Goal: Navigation & Orientation: Understand site structure

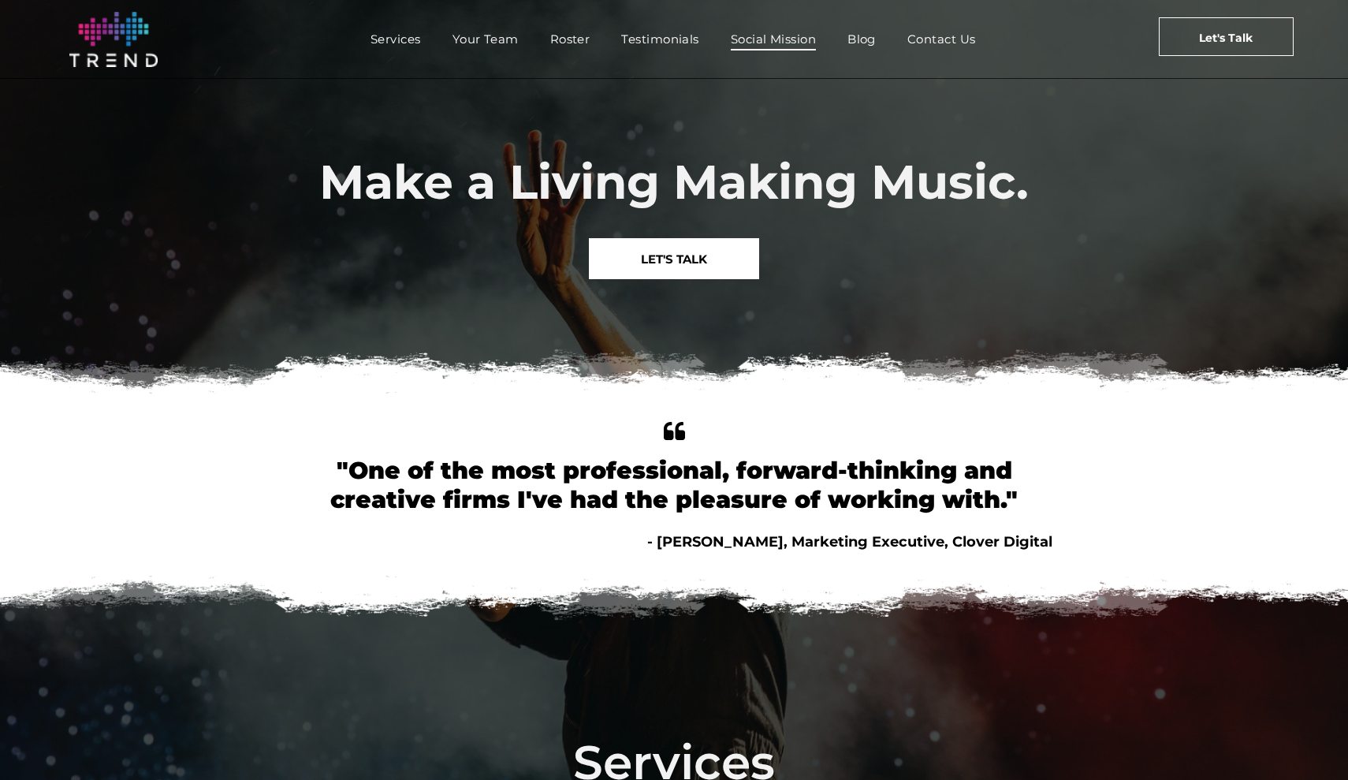
click at [798, 42] on span "Social Mission" at bounding box center [773, 39] width 85 height 23
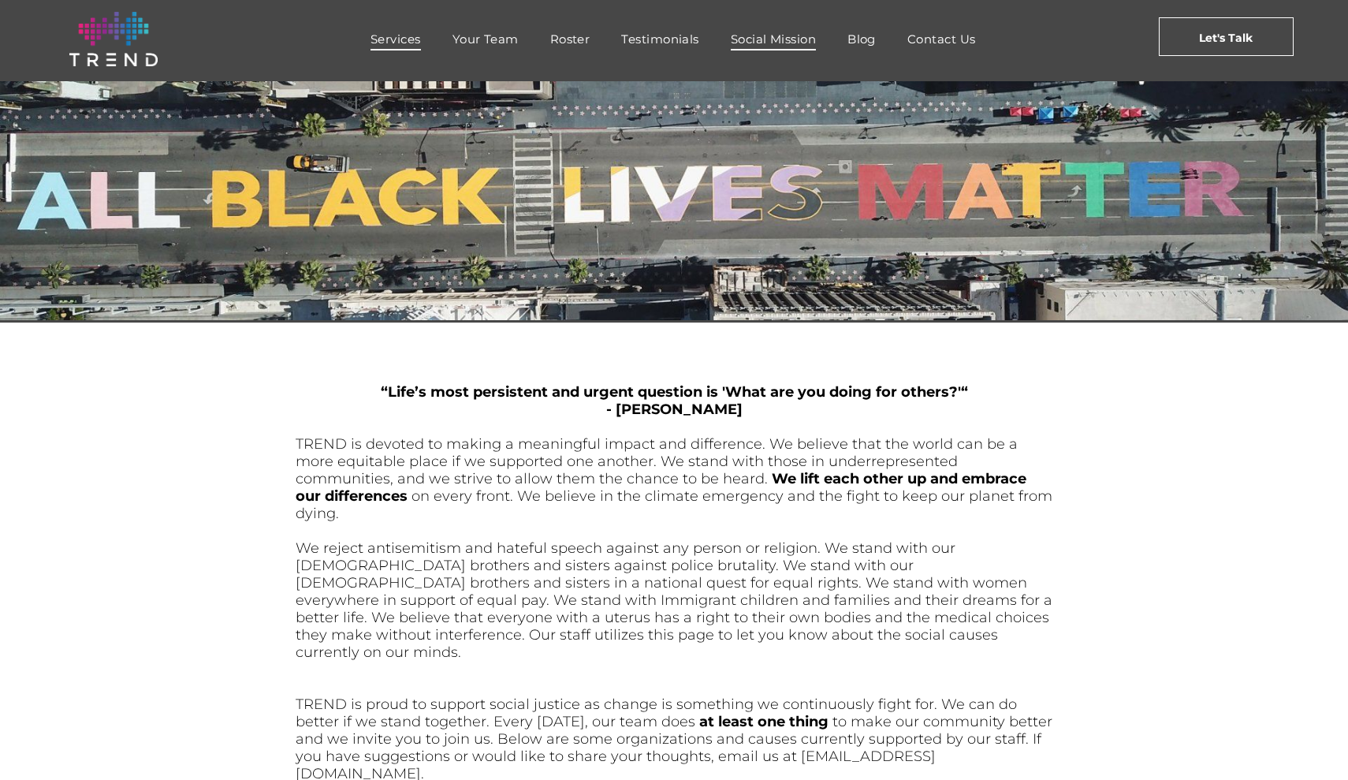
click at [388, 37] on span "Services" at bounding box center [396, 39] width 50 height 23
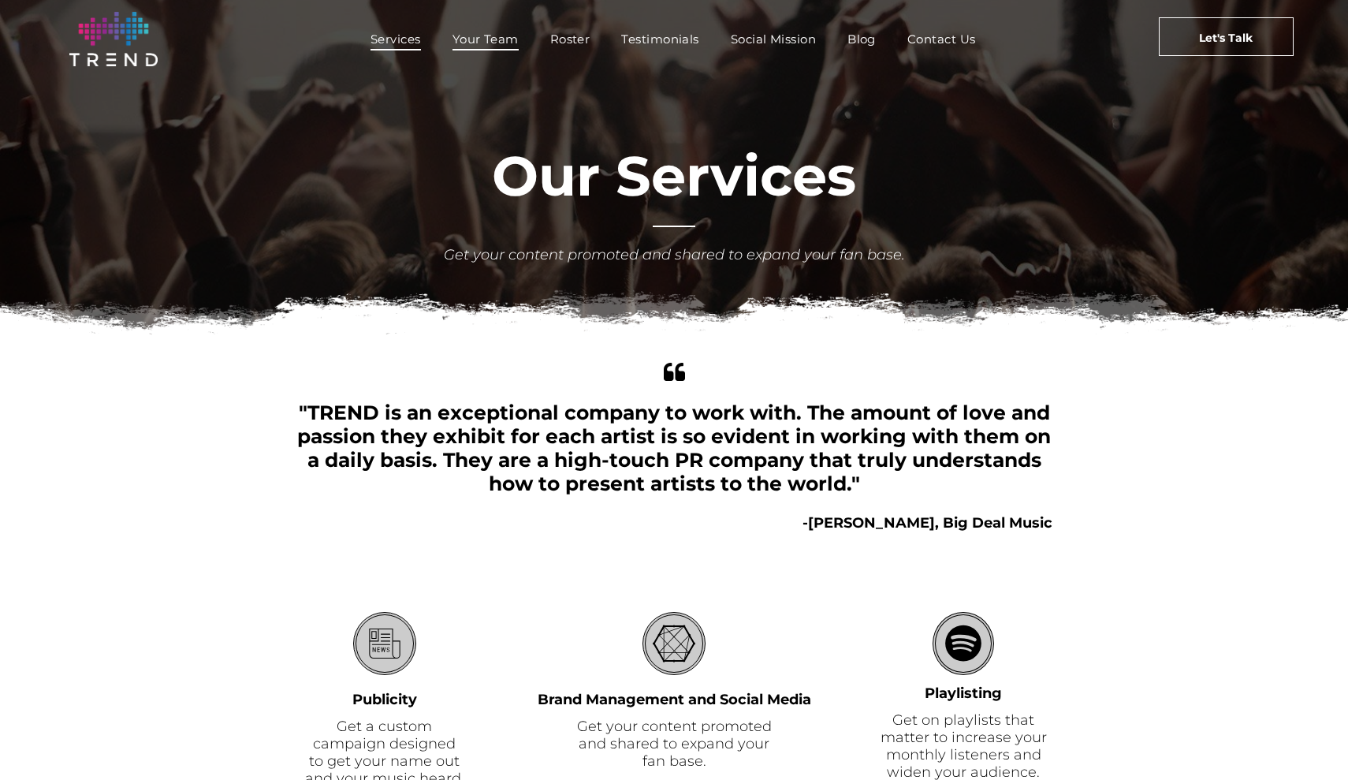
click at [479, 32] on span "Your Team" at bounding box center [486, 39] width 66 height 23
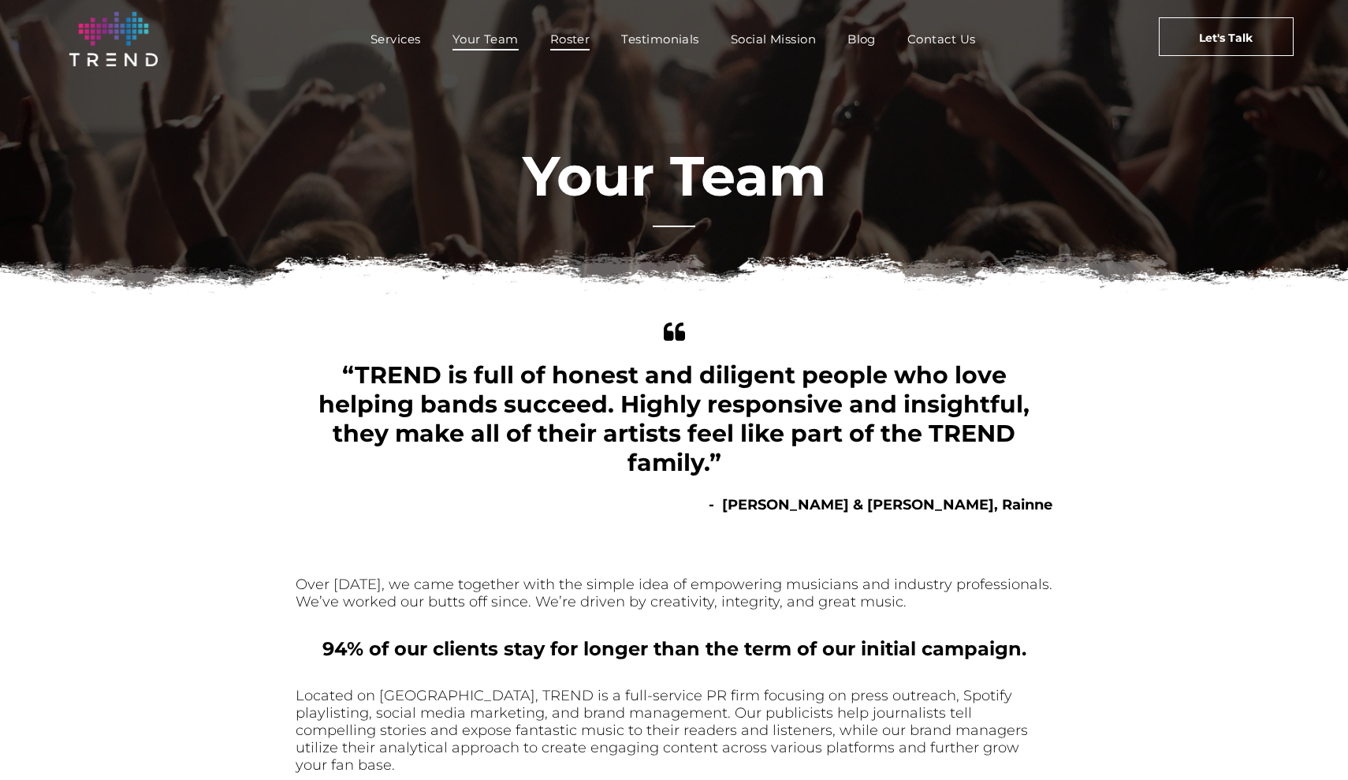
click at [571, 43] on span "Roster" at bounding box center [570, 39] width 40 height 23
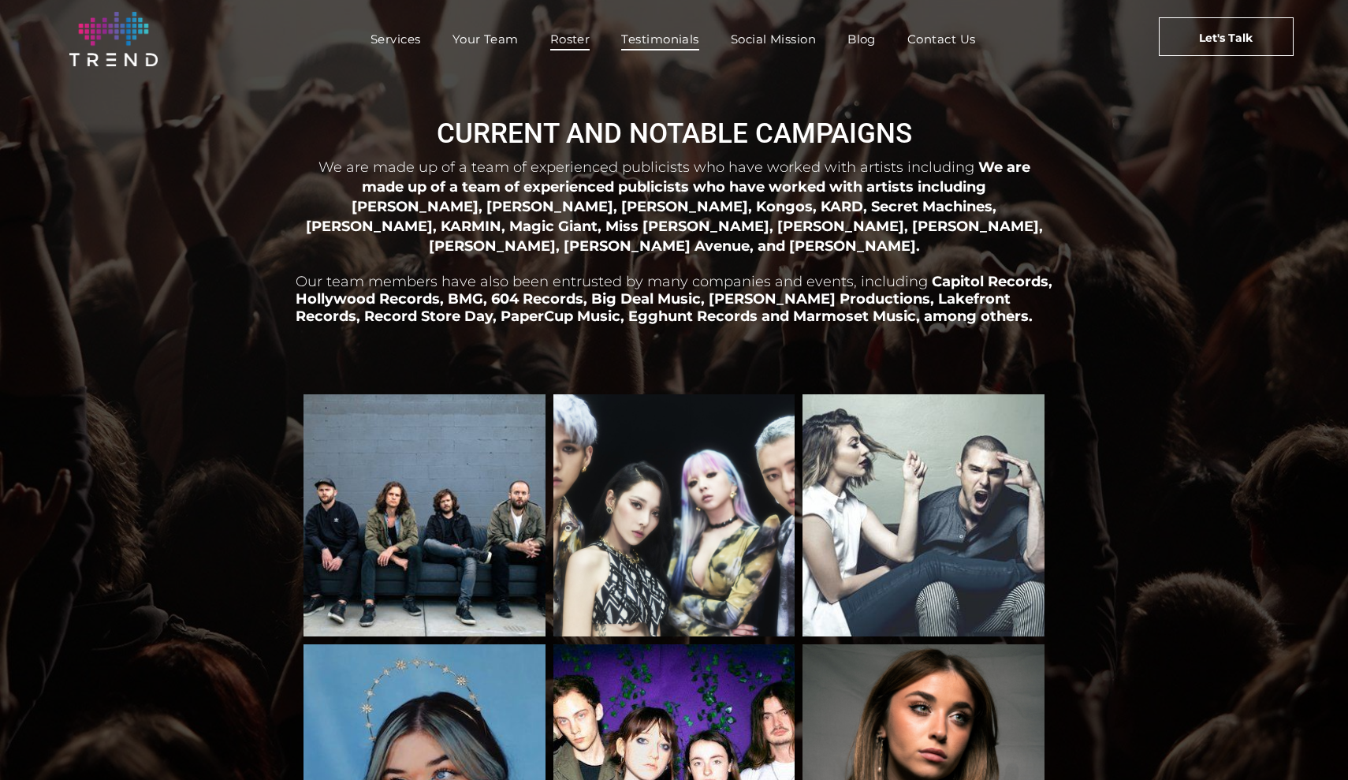
click at [673, 43] on span "Testimonials" at bounding box center [659, 39] width 77 height 23
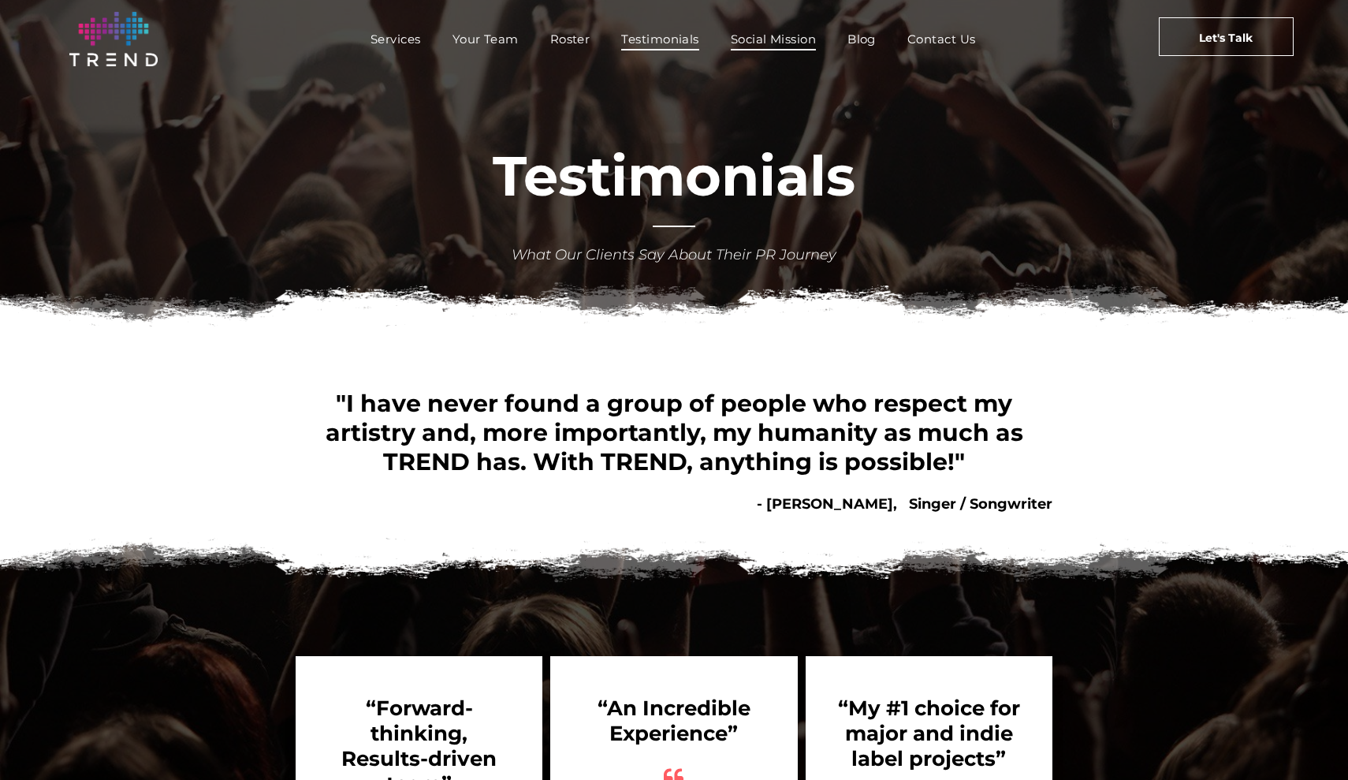
click at [729, 41] on link "Social Mission" at bounding box center [773, 39] width 117 height 23
